Goal: Transaction & Acquisition: Book appointment/travel/reservation

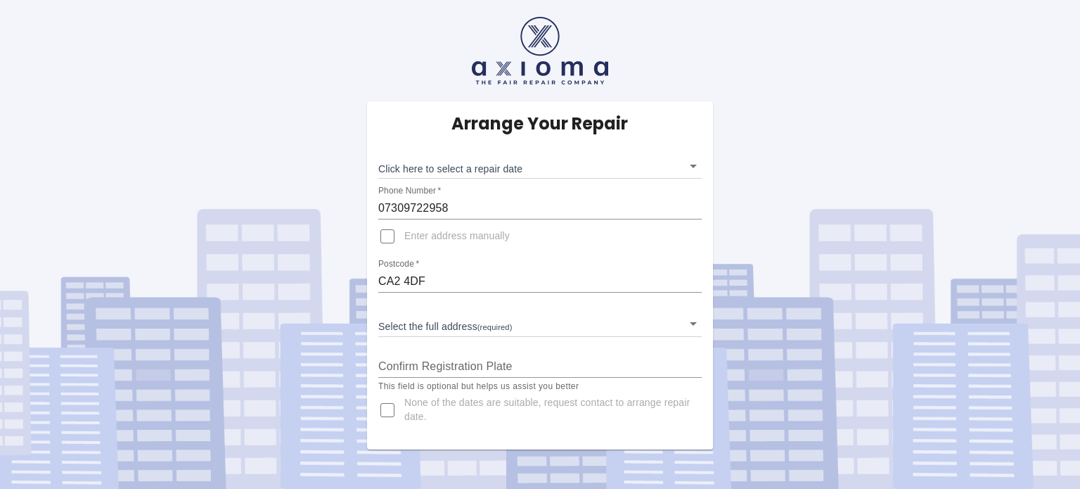
click at [440, 304] on div "Select the full address (required) ​" at bounding box center [539, 317] width 323 height 37
click at [436, 315] on body "Arrange Your Repair Click here to select a repair date ​ Phone Number   * 07309…" at bounding box center [540, 244] width 1080 height 489
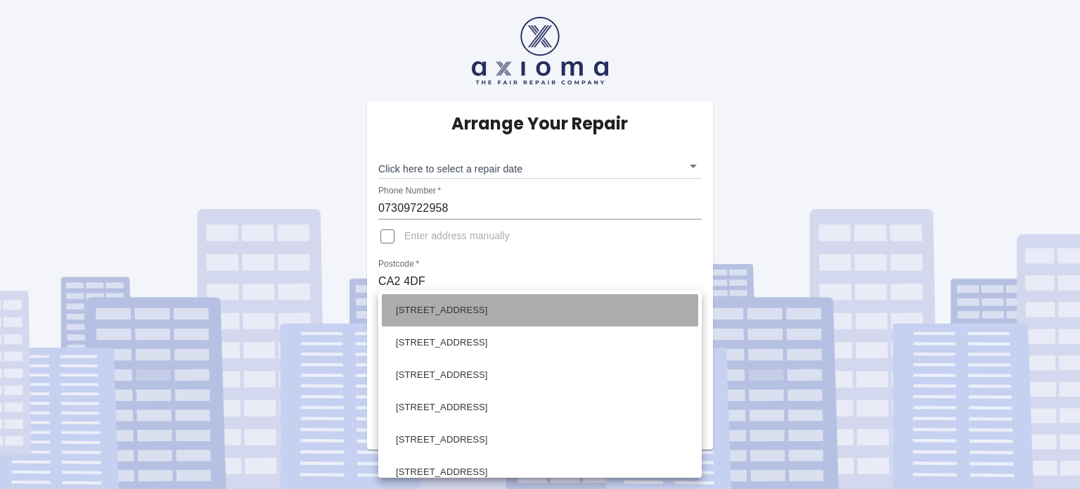
click at [436, 315] on li "[STREET_ADDRESS]" at bounding box center [540, 310] width 316 height 32
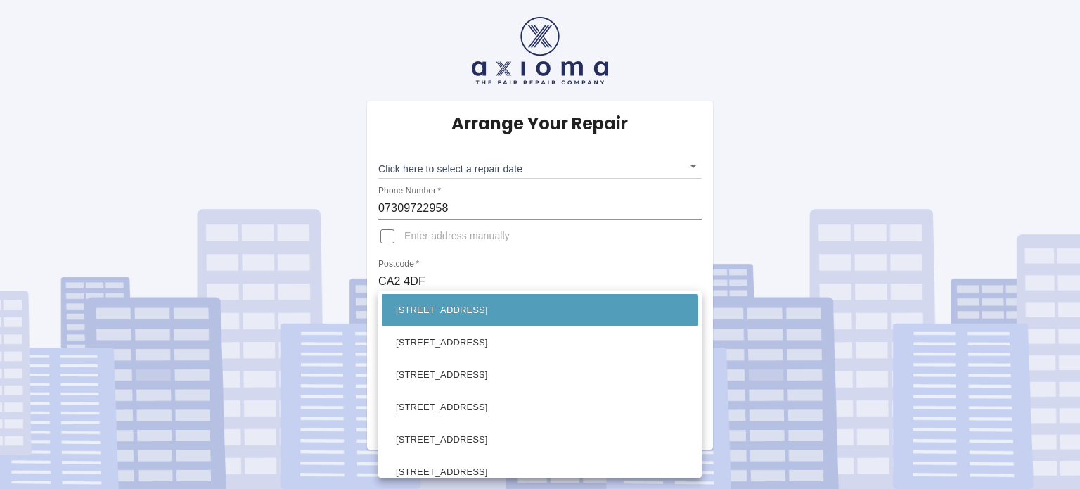
click at [386, 325] on body "Arrange Your Repair Click here to select a repair date ​ Phone Number   * 07309…" at bounding box center [540, 244] width 1080 height 489
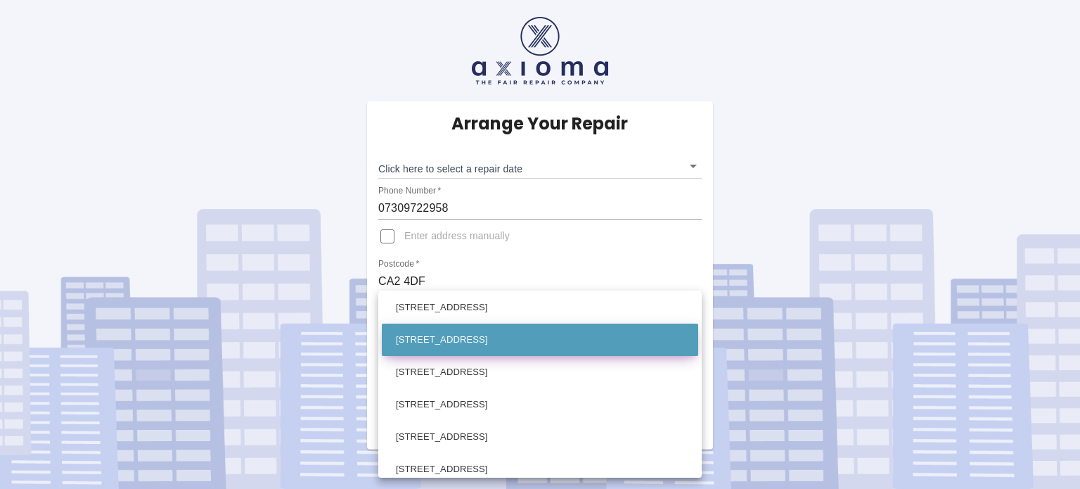
scroll to position [654, 0]
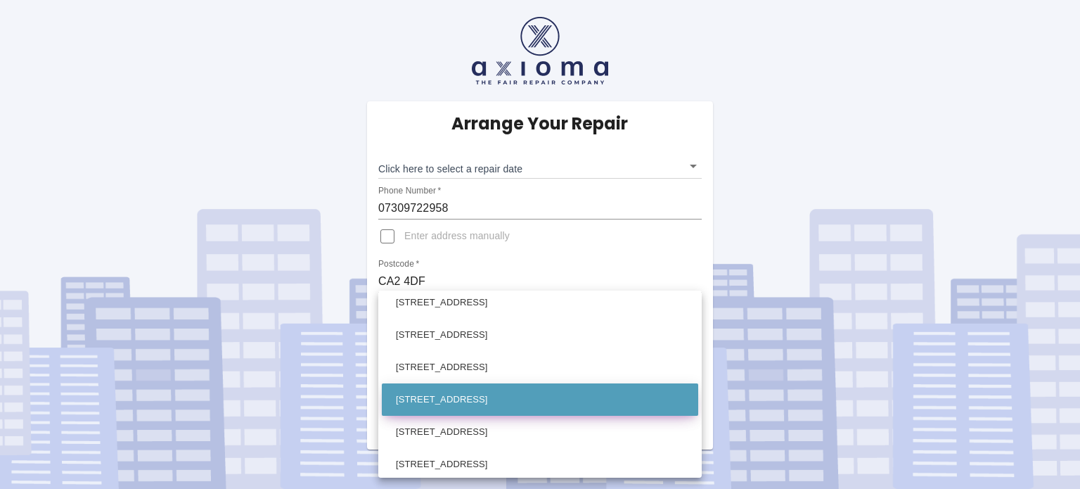
click at [505, 401] on li "[STREET_ADDRESS]" at bounding box center [540, 399] width 316 height 32
type input "[STREET_ADDRESS]"
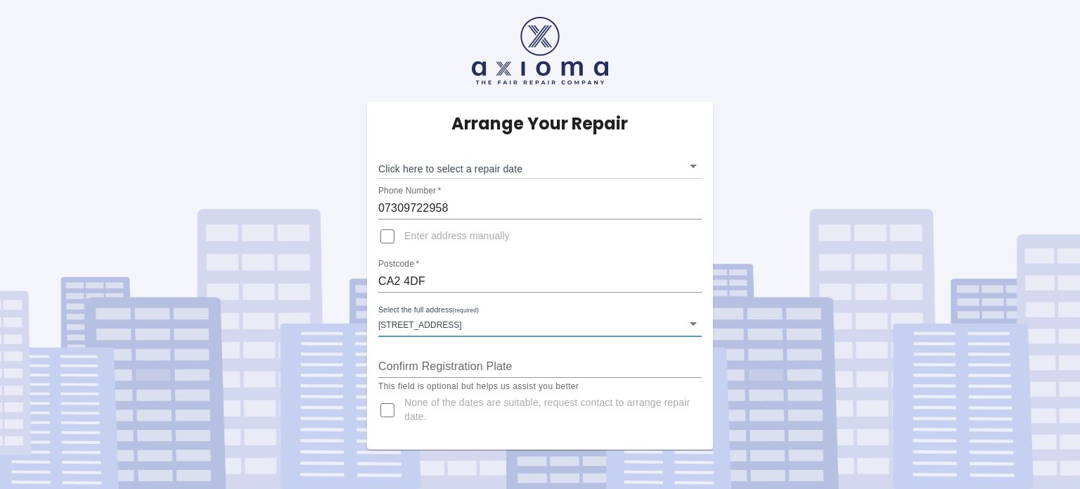
click at [390, 408] on input "None of the dates are suitable, request contact to arrange repair date." at bounding box center [387, 410] width 34 height 34
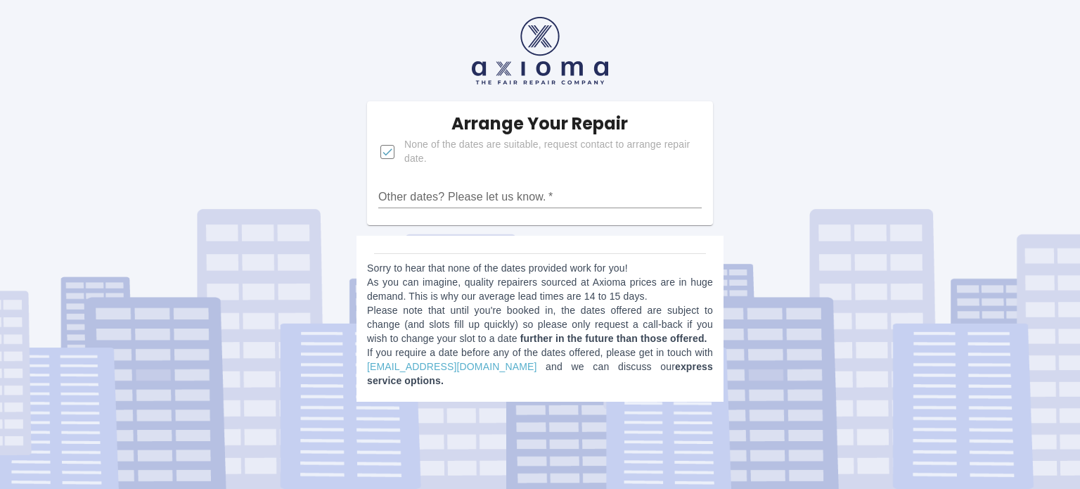
click at [384, 156] on input "None of the dates are suitable, request contact to arrange repair date." at bounding box center [387, 152] width 34 height 34
checkbox input "false"
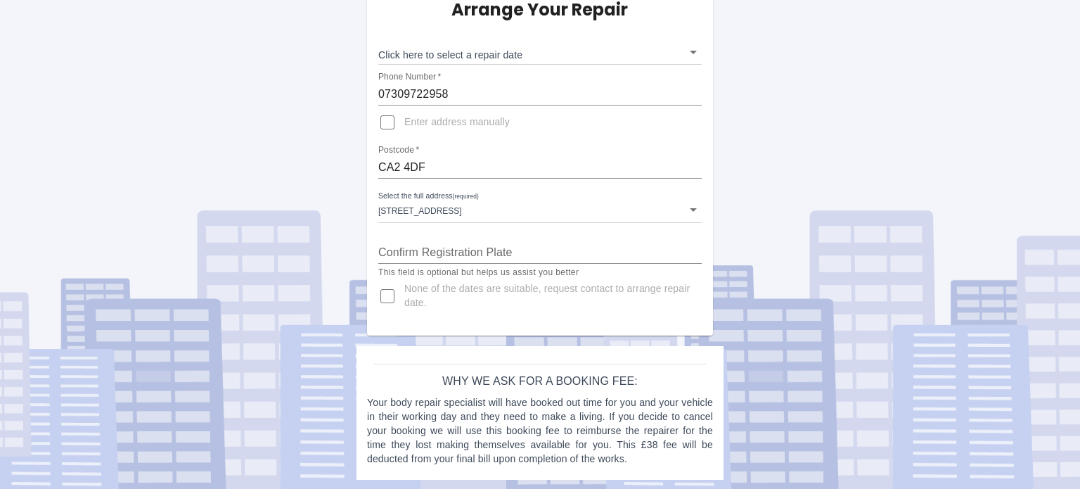
scroll to position [114, 0]
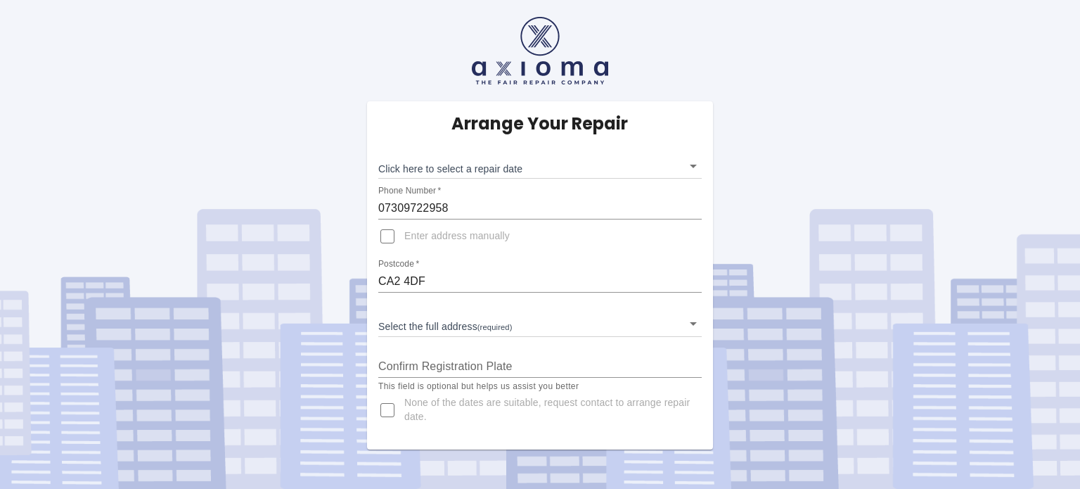
click at [690, 325] on body "Arrange Your Repair Click here to select a repair date ​ Phone Number   * 07309…" at bounding box center [540, 244] width 1080 height 489
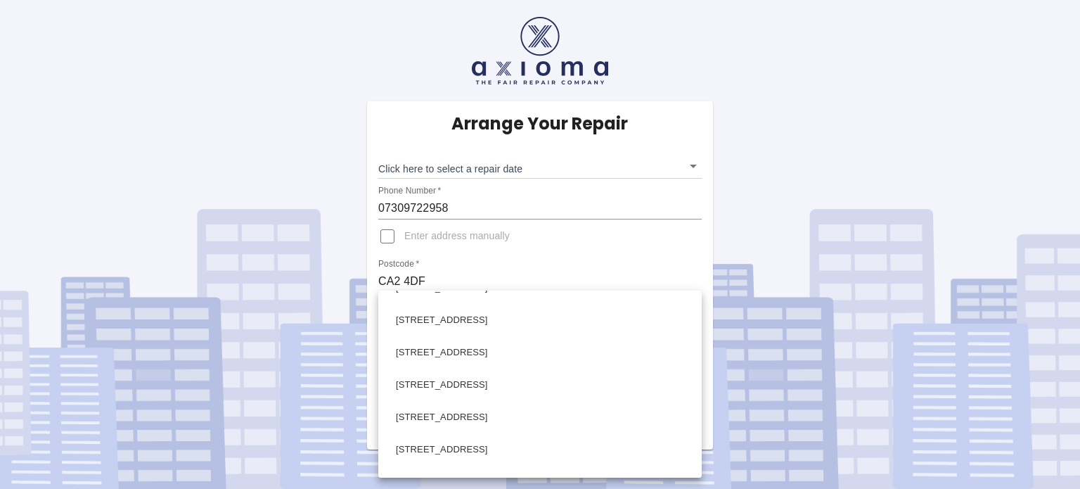
scroll to position [664, 0]
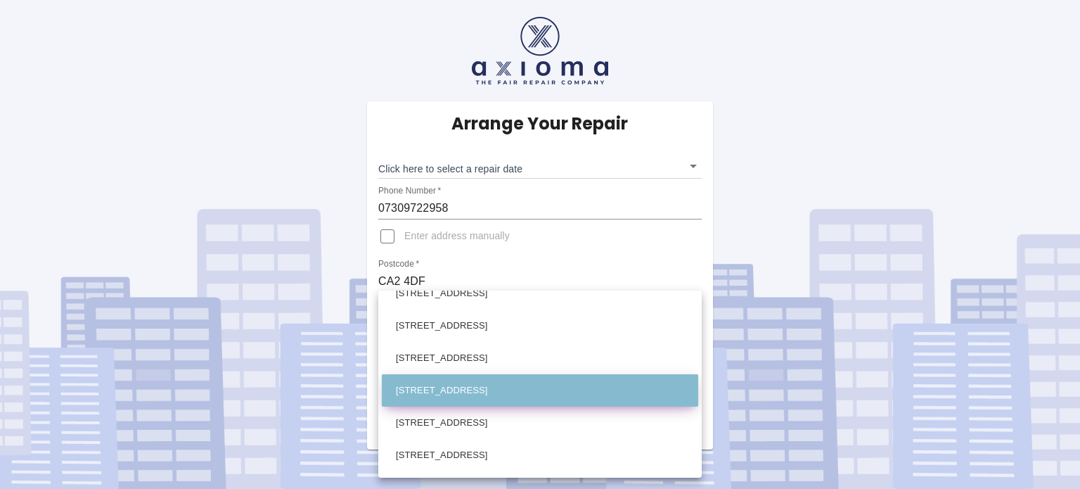
click at [548, 390] on li "[STREET_ADDRESS]" at bounding box center [540, 390] width 316 height 32
type input "[STREET_ADDRESS]"
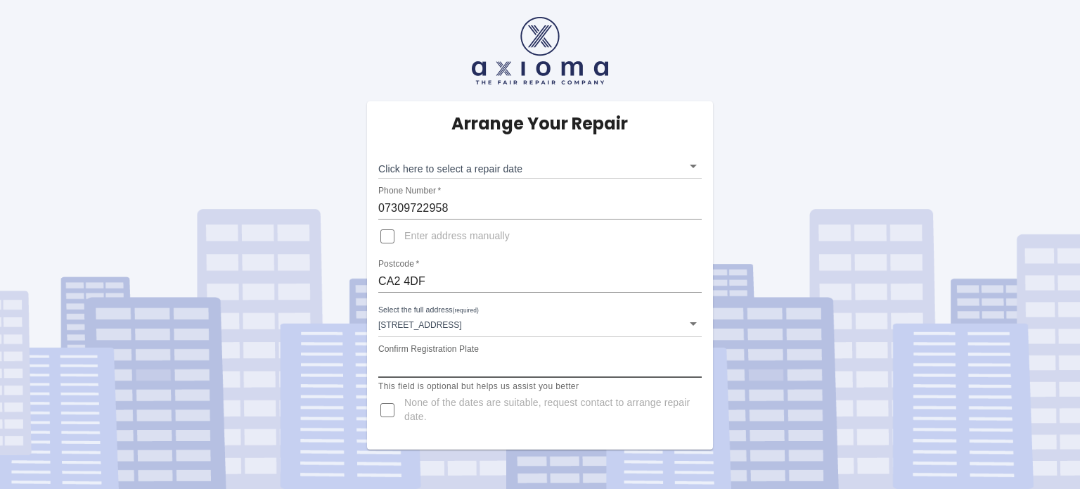
click at [418, 367] on input "Confirm Registration Plate" at bounding box center [539, 366] width 323 height 22
type input "PX72VKD"
click at [694, 164] on body "Arrange Your Repair Click here to select a repair date ​ Phone Number   * 07309…" at bounding box center [540, 244] width 1080 height 489
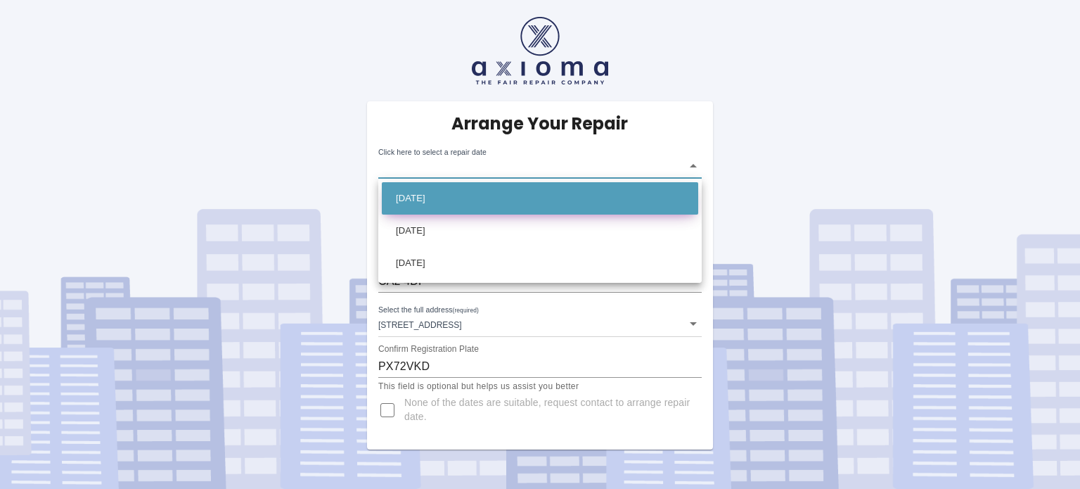
click at [574, 195] on li "Tue Oct 21 2025" at bounding box center [540, 198] width 316 height 32
type input "2025-10-21T00:00:00.000Z"
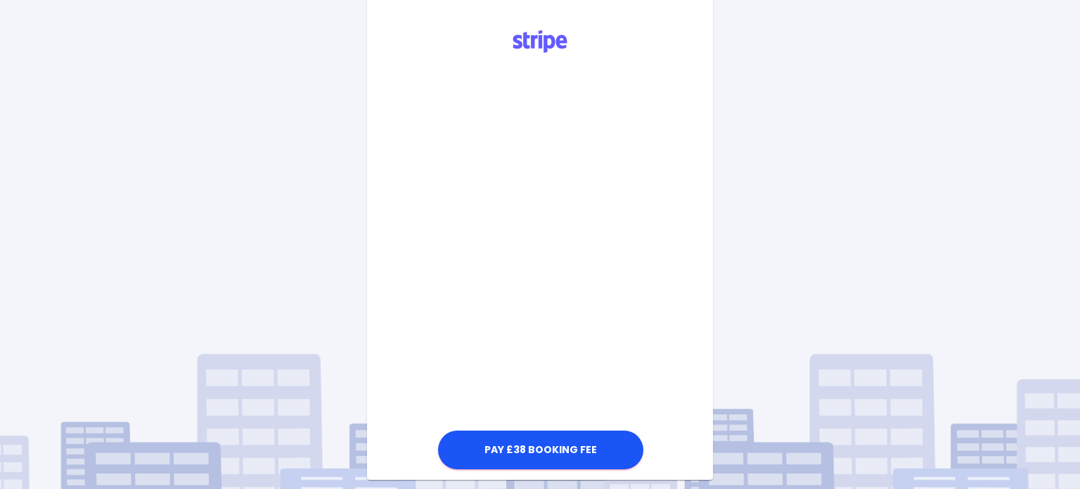
scroll to position [450, 0]
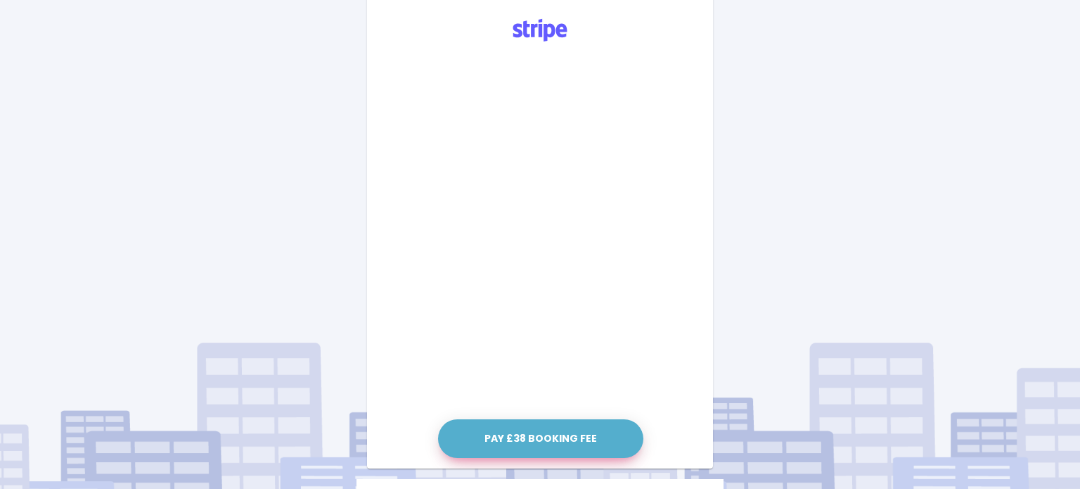
click at [529, 441] on button "Pay £38 Booking Fee" at bounding box center [540, 438] width 205 height 39
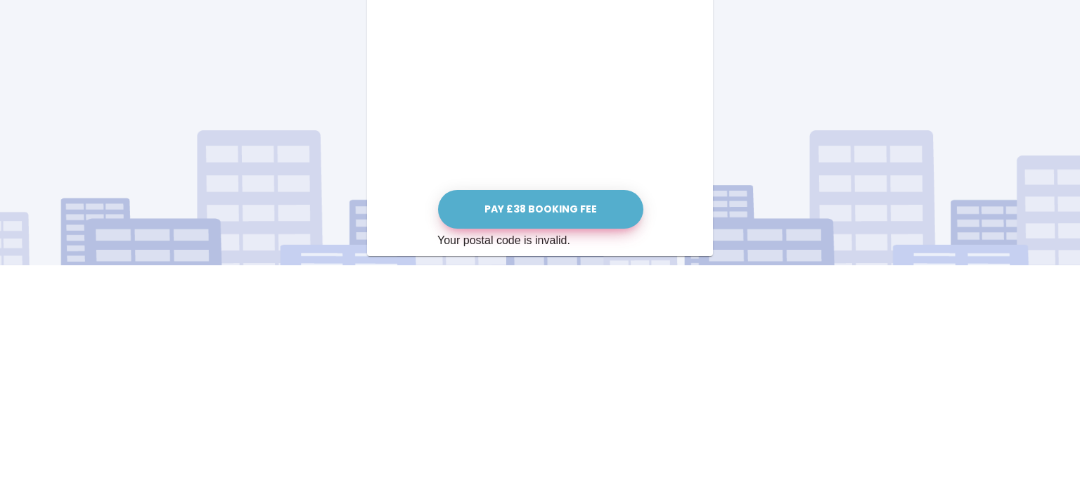
scroll to position [697, 0]
click at [511, 434] on button "Pay £38 Booking Fee" at bounding box center [540, 432] width 205 height 39
